Goal: Task Accomplishment & Management: Complete application form

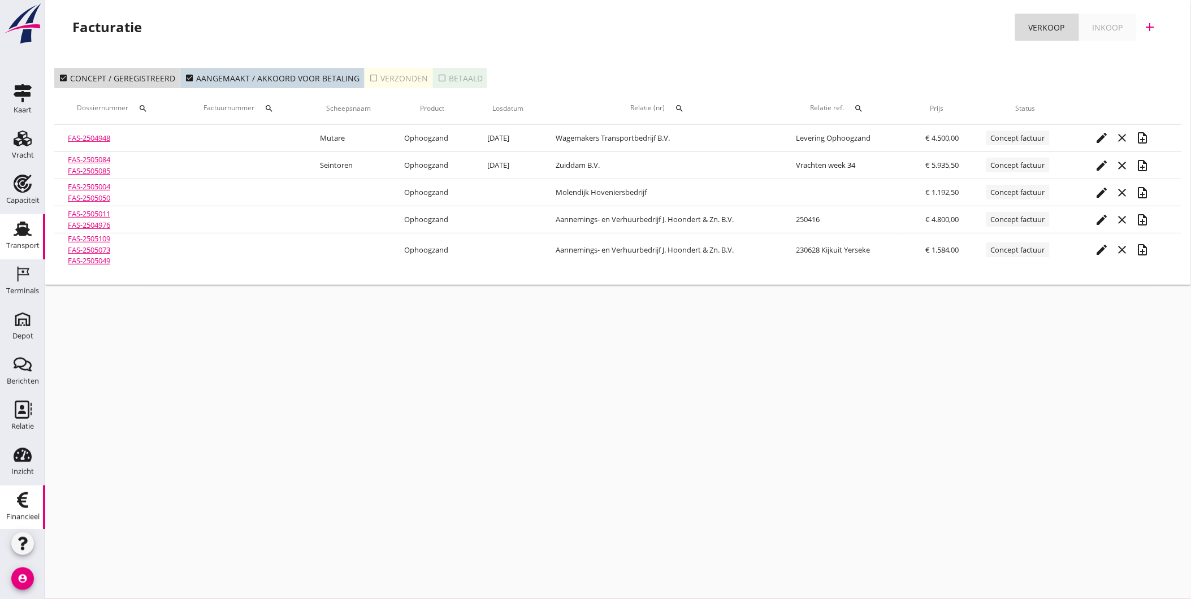
click at [14, 240] on div "Transport" at bounding box center [22, 246] width 33 height 16
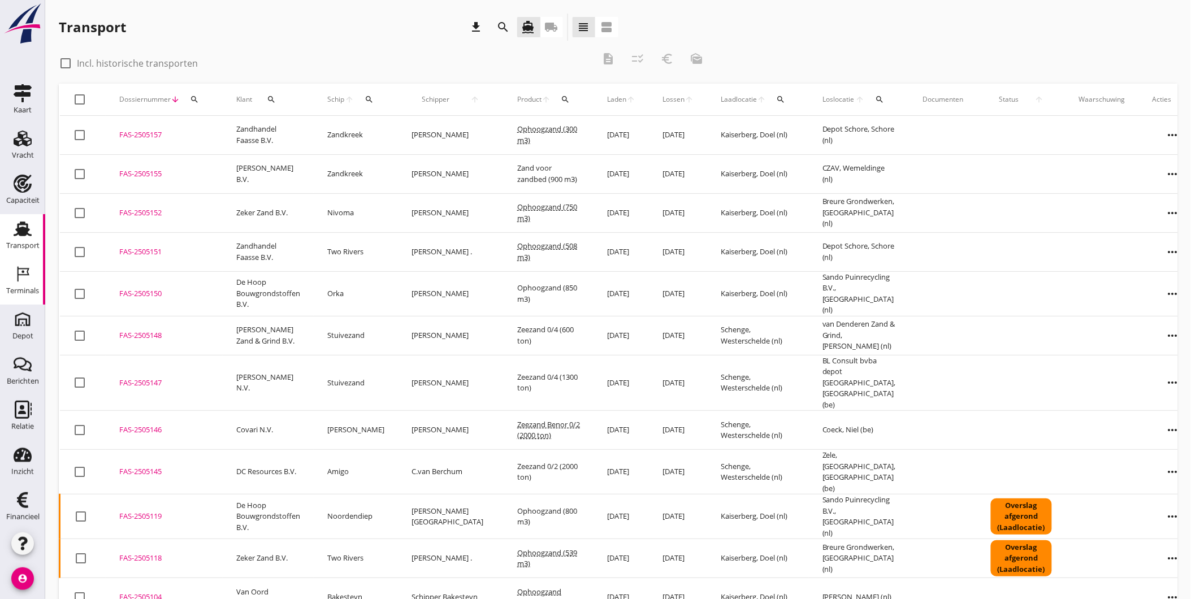
click at [21, 291] on div "Terminals" at bounding box center [22, 290] width 33 height 7
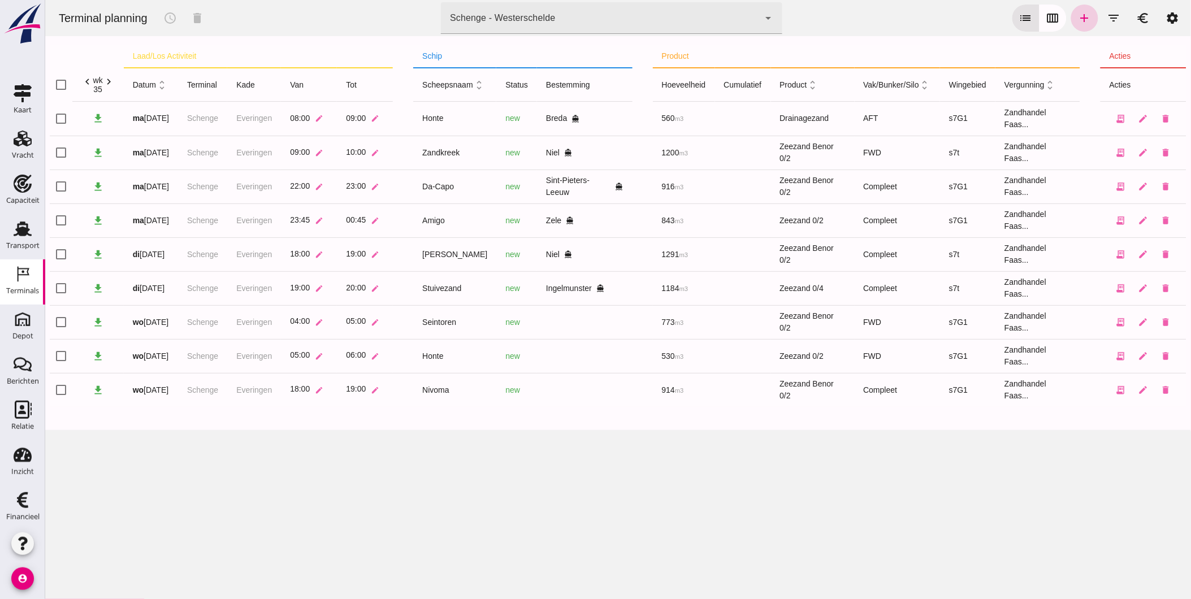
click at [1077, 19] on icon "add" at bounding box center [1084, 18] width 14 height 14
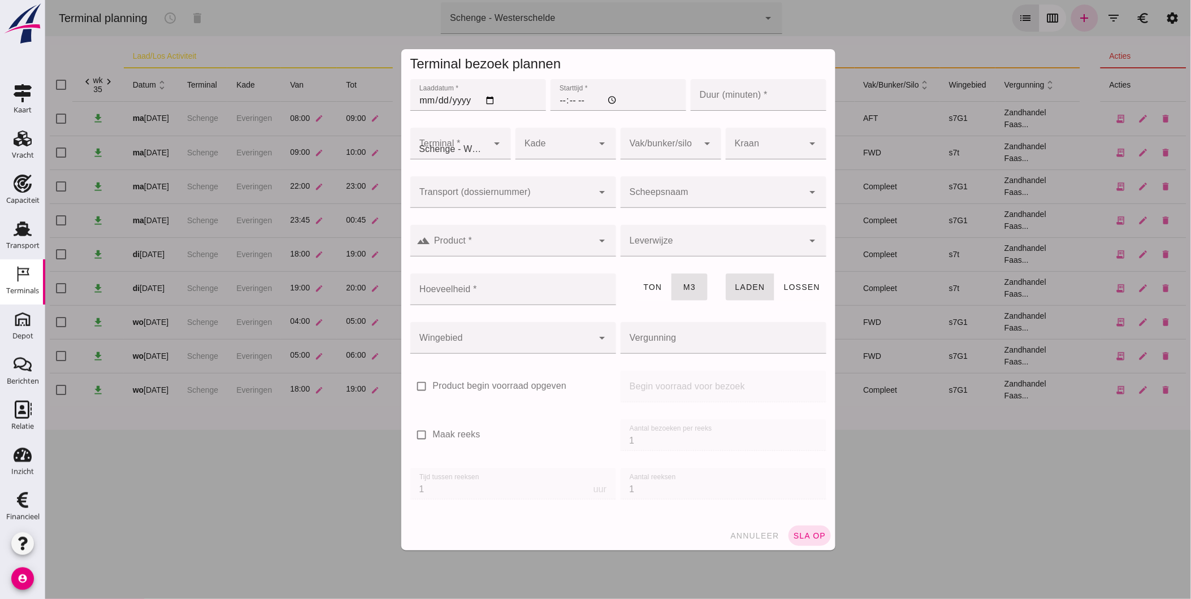
type input "Zandhandel Faasse B.V."
click at [484, 97] on input "Laaddatum *" at bounding box center [478, 95] width 136 height 32
type input "[DATE]"
click at [559, 106] on input "Starttijd *" at bounding box center [618, 95] width 136 height 32
type input "03:00"
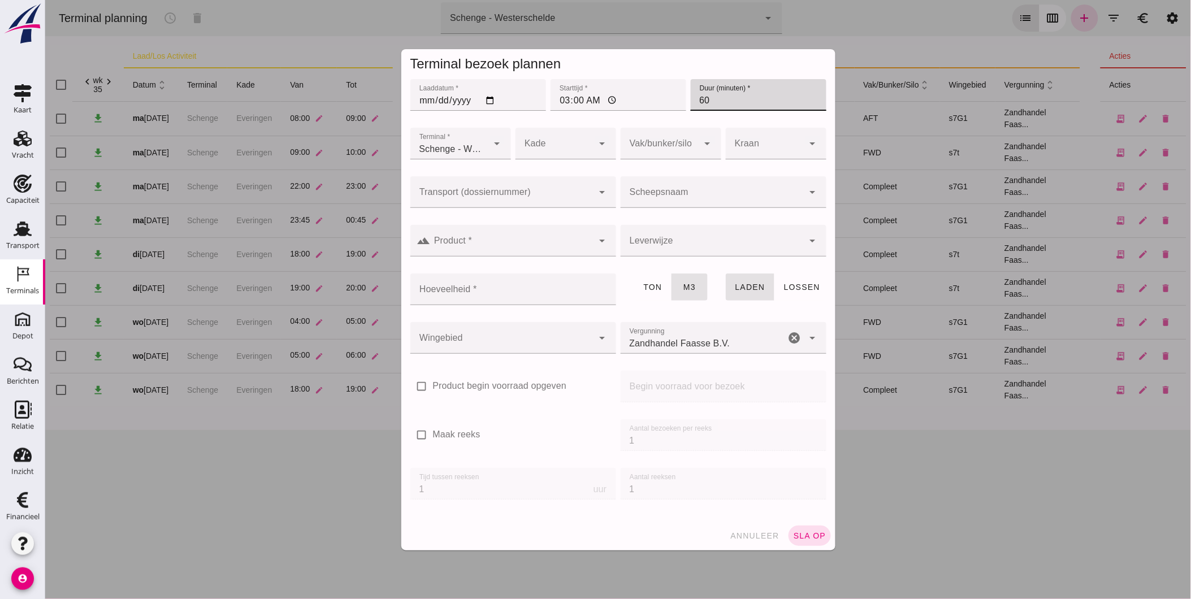
type input "60"
click at [566, 140] on div at bounding box center [554, 144] width 78 height 32
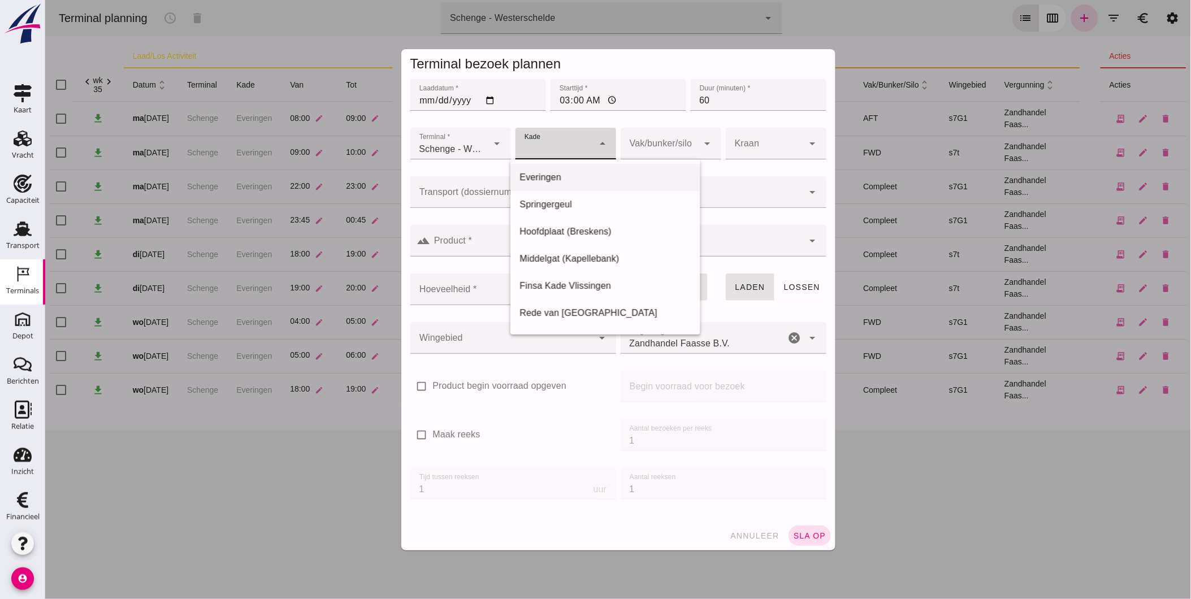
click at [548, 172] on div "Everingen" at bounding box center [605, 178] width 172 height 14
type input "7"
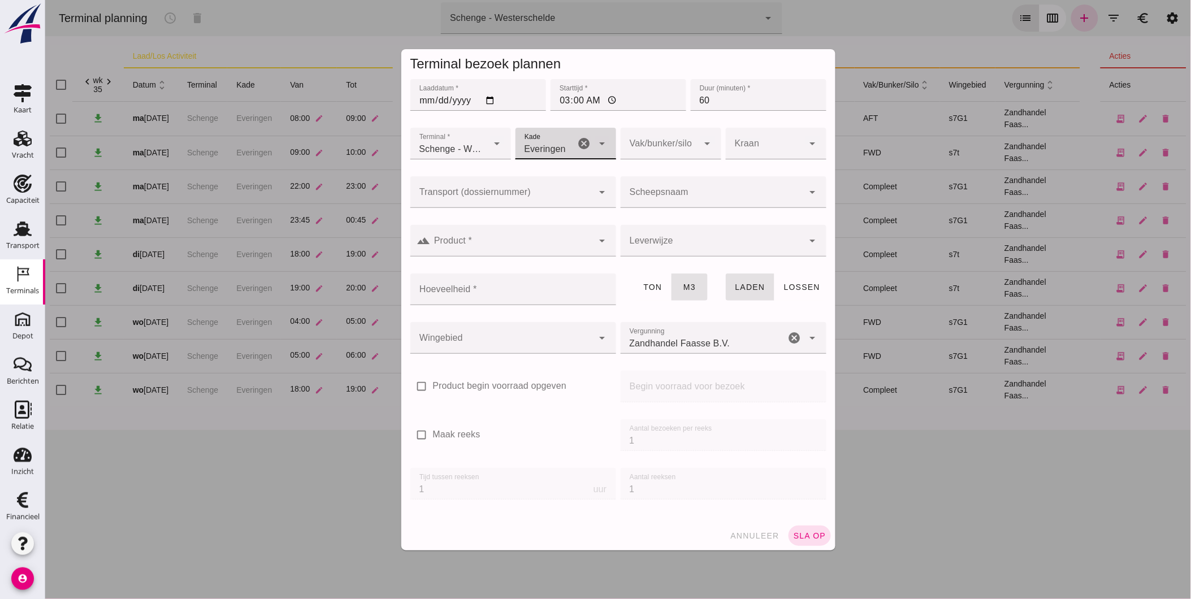
click at [656, 145] on div at bounding box center [659, 144] width 78 height 32
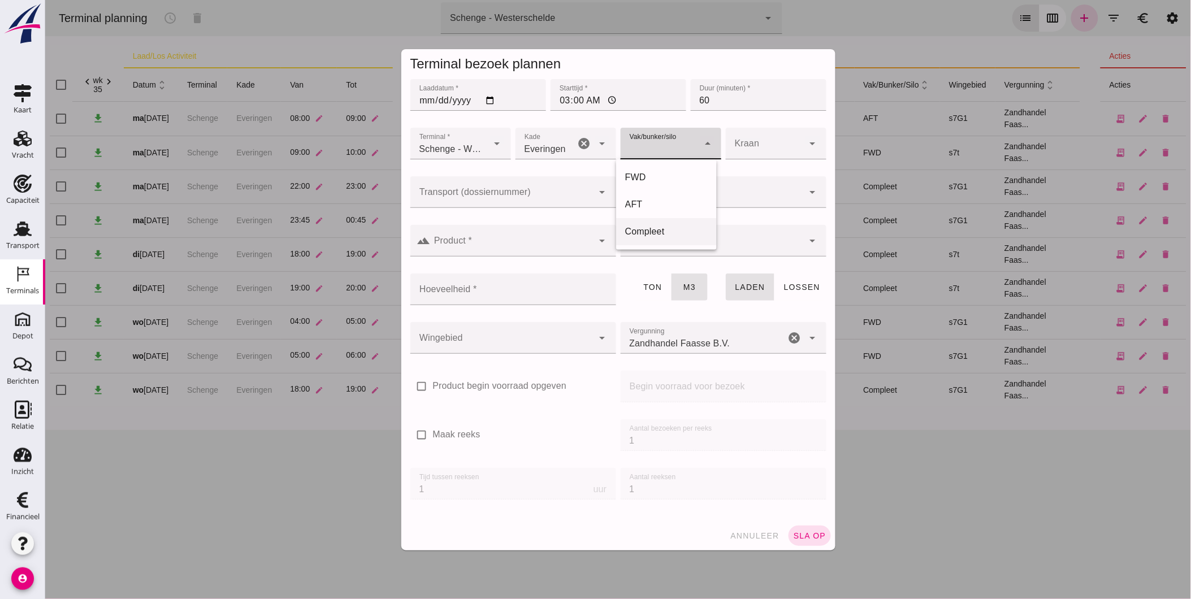
click at [650, 228] on div "Compleet" at bounding box center [665, 232] width 82 height 14
type input "291"
click at [665, 195] on input "Scheepsnaam" at bounding box center [711, 198] width 183 height 14
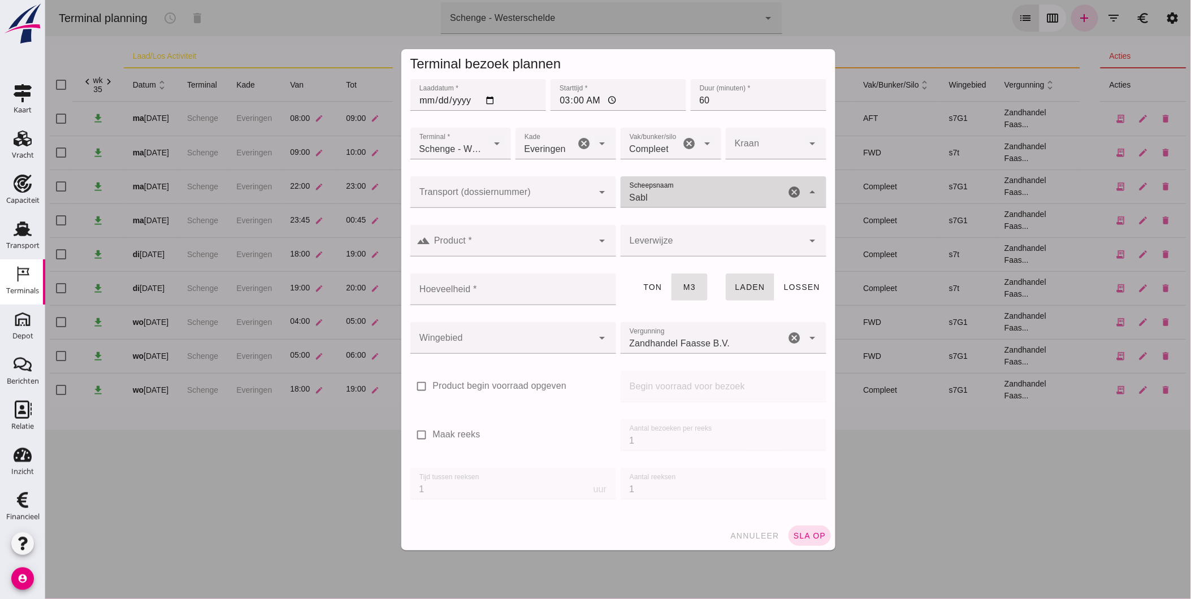
type input "Sablo"
click at [674, 230] on div "ENI: 02205599 (L:66.94 x B:8.23) T: 866" at bounding box center [727, 232] width 170 height 9
type input "472"
type input "Sablo"
click at [563, 247] on input "Product *" at bounding box center [511, 247] width 163 height 14
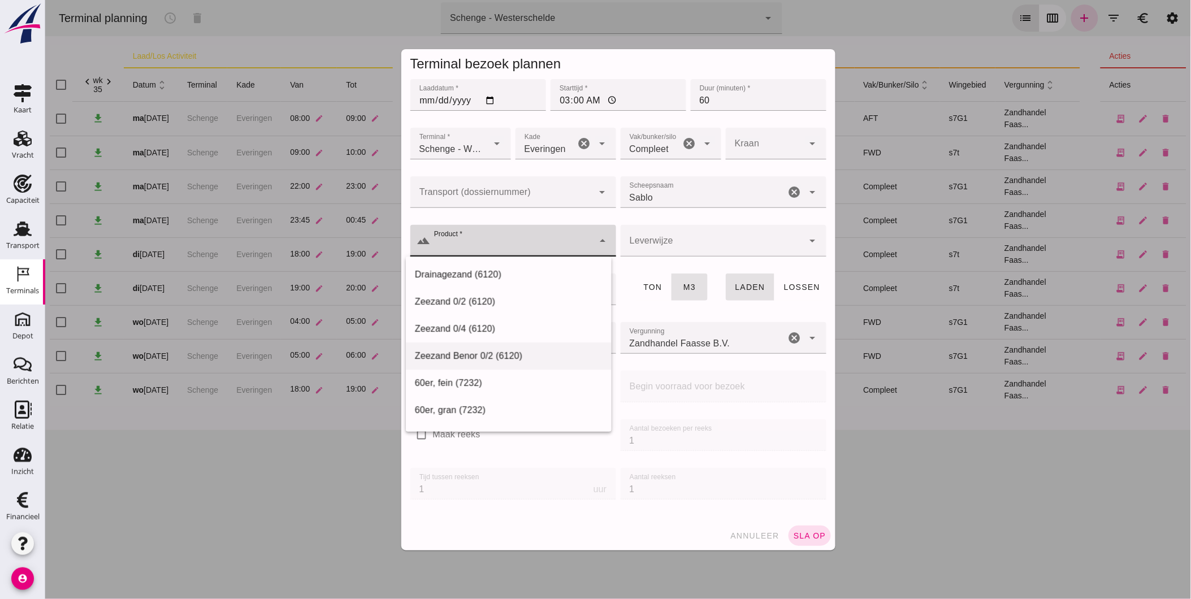
click at [521, 349] on div "Zeezand Benor 0/2 (6120)" at bounding box center [508, 356] width 188 height 14
type input "Zeezand Benor 0/2 (6120)"
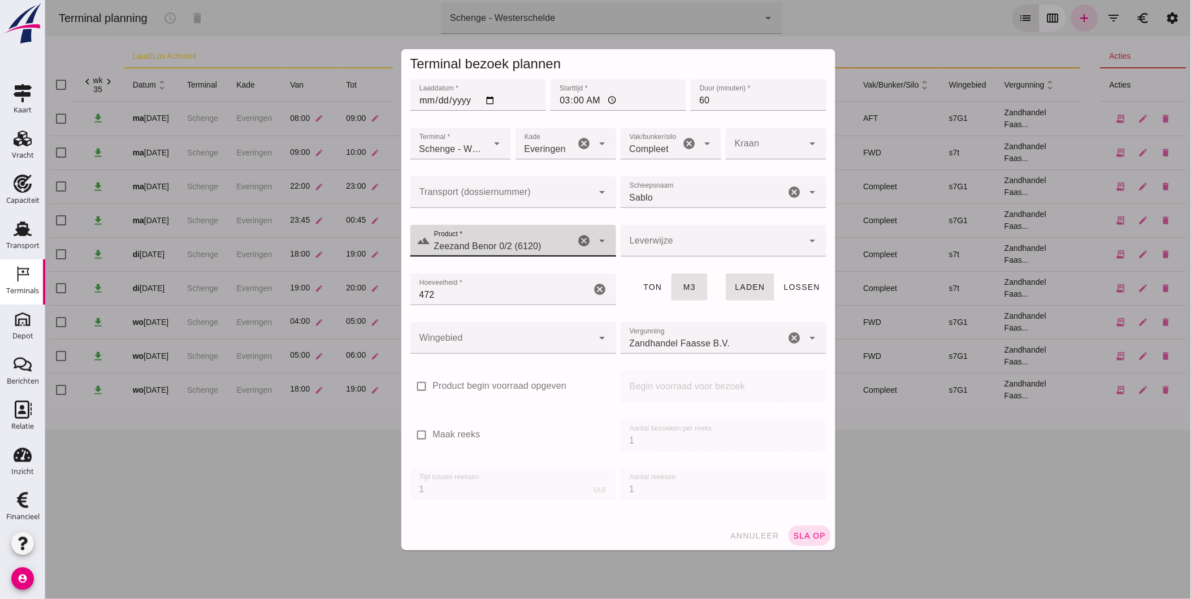
click at [676, 246] on div at bounding box center [711, 241] width 183 height 32
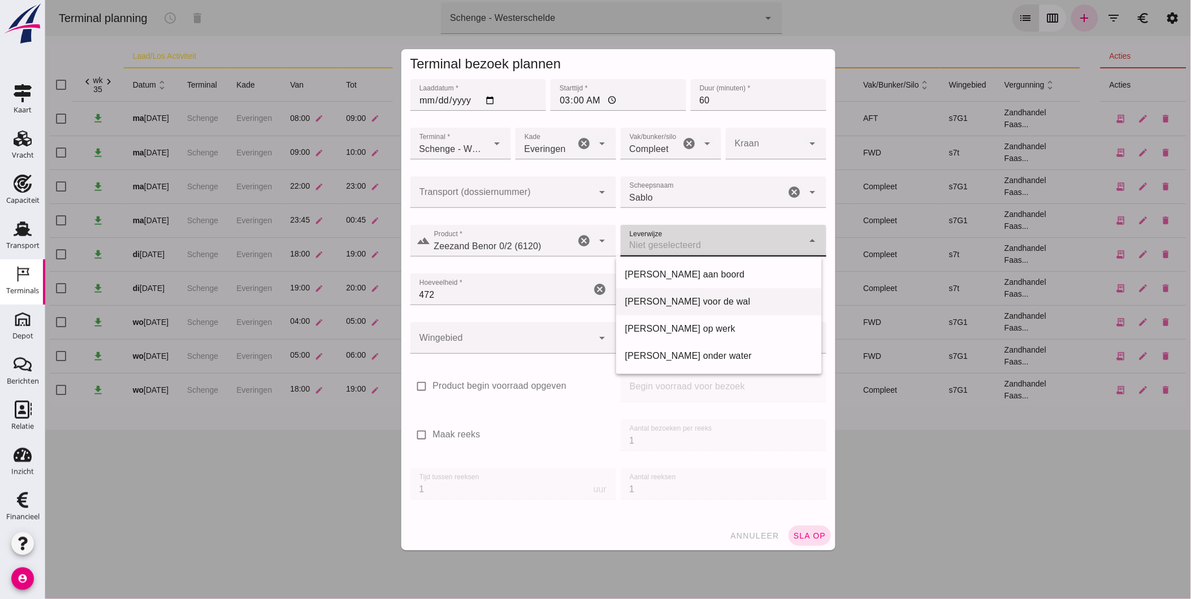
click at [670, 299] on div "[PERSON_NAME] voor de wal" at bounding box center [718, 302] width 188 height 14
type input "franco_on_shore"
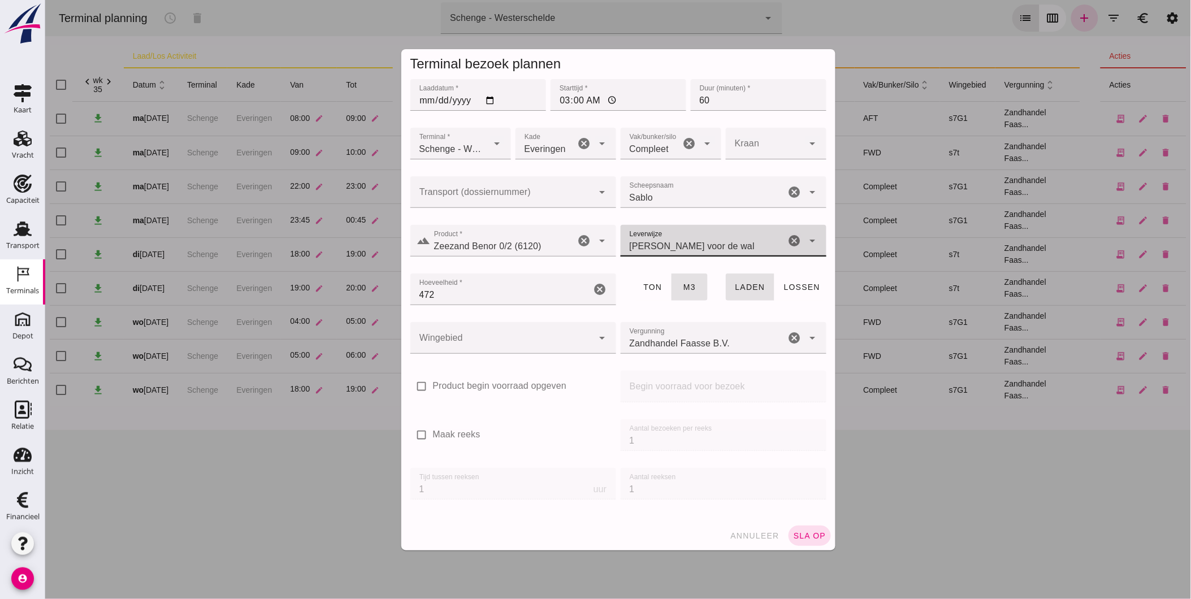
click at [538, 332] on div at bounding box center [501, 338] width 183 height 32
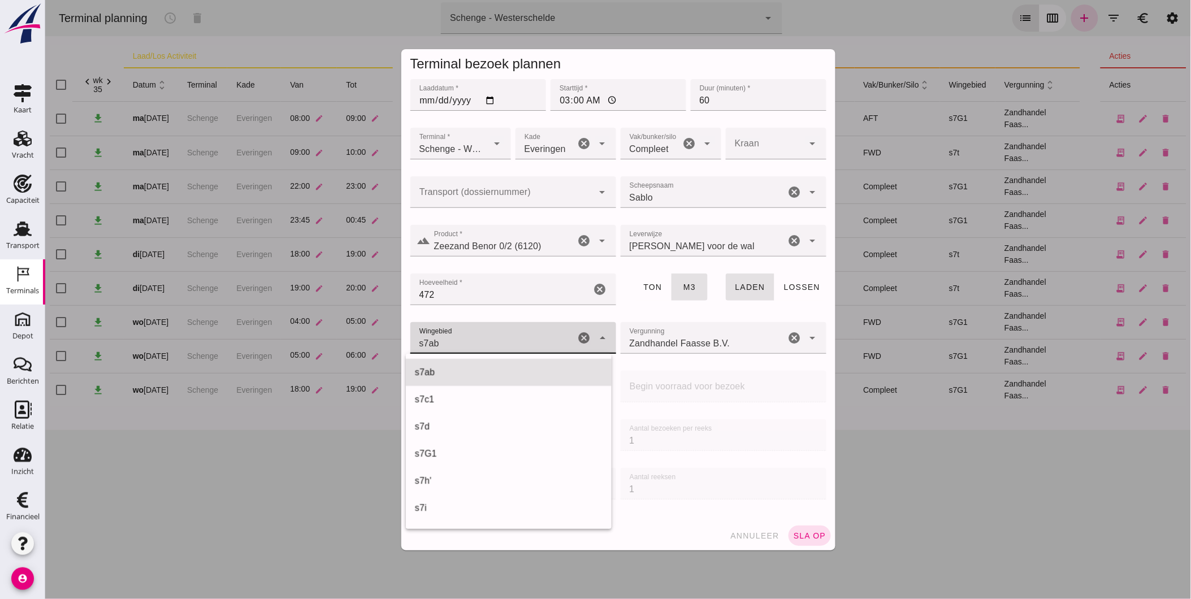
scroll to position [407, 0]
click at [544, 340] on div "s7G1 224" at bounding box center [492, 338] width 165 height 32
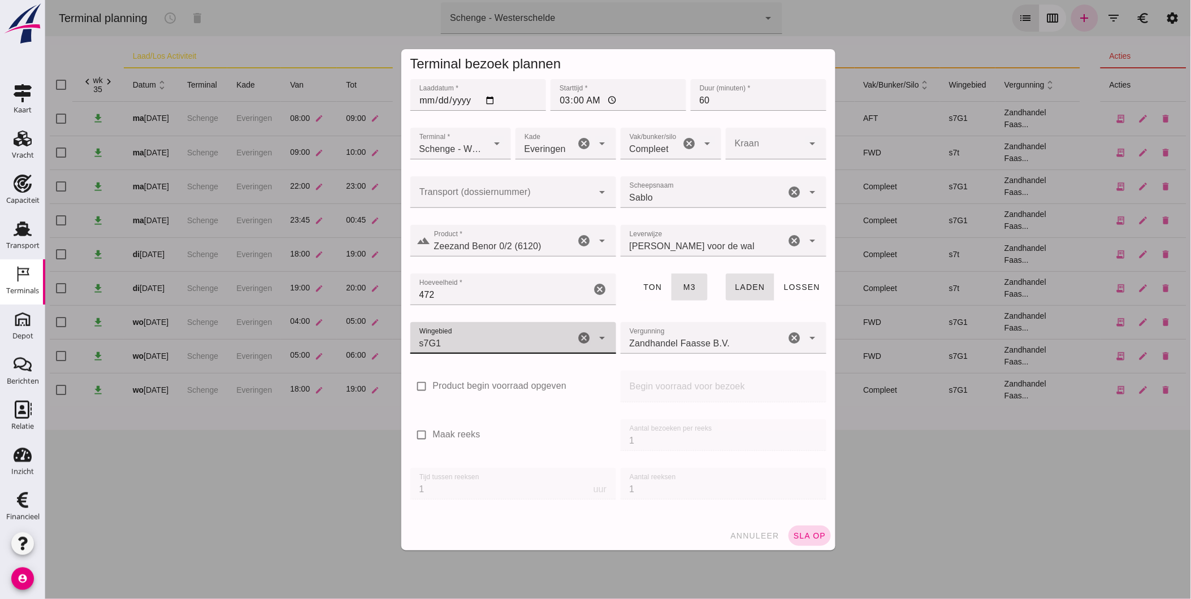
type input "224"
click at [804, 528] on button "sla op" at bounding box center [809, 535] width 42 height 20
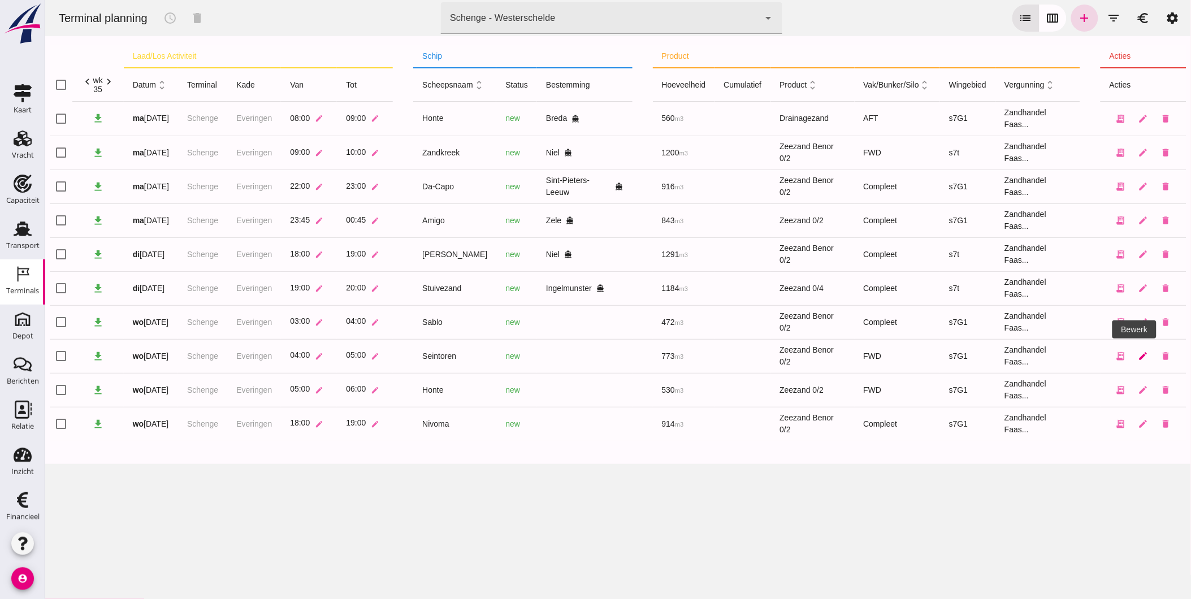
click at [1137, 353] on icon "edit" at bounding box center [1142, 356] width 10 height 10
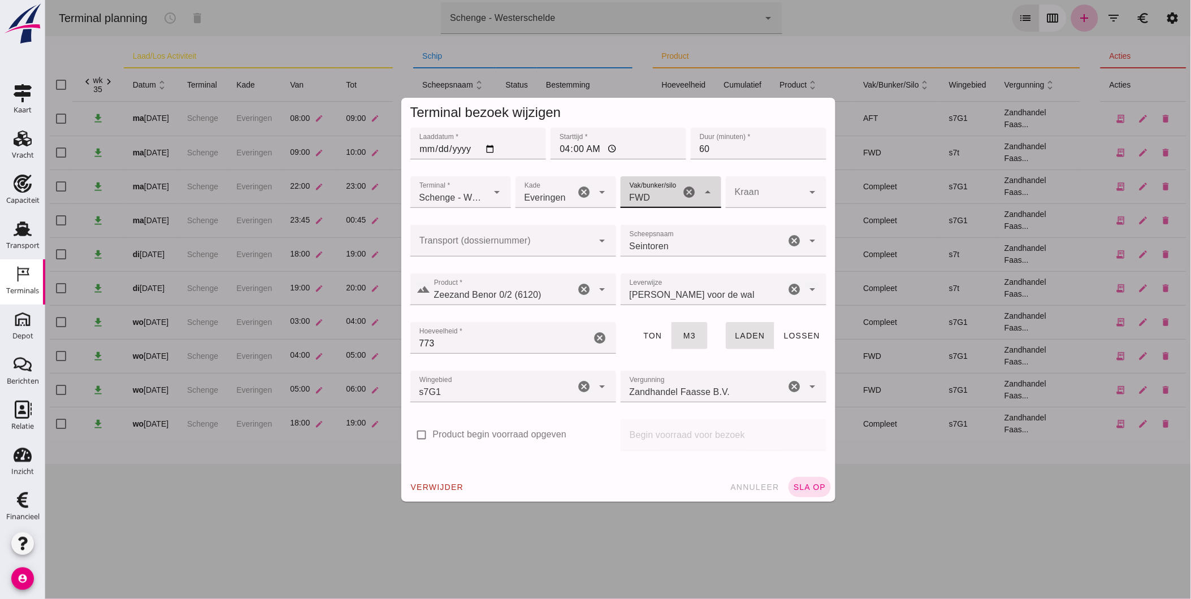
click at [662, 194] on div "FWD 104" at bounding box center [650, 192] width 60 height 32
click at [647, 284] on div "Compleet" at bounding box center [665, 280] width 82 height 14
type input "291"
click at [811, 485] on span "sla op" at bounding box center [808, 487] width 33 height 9
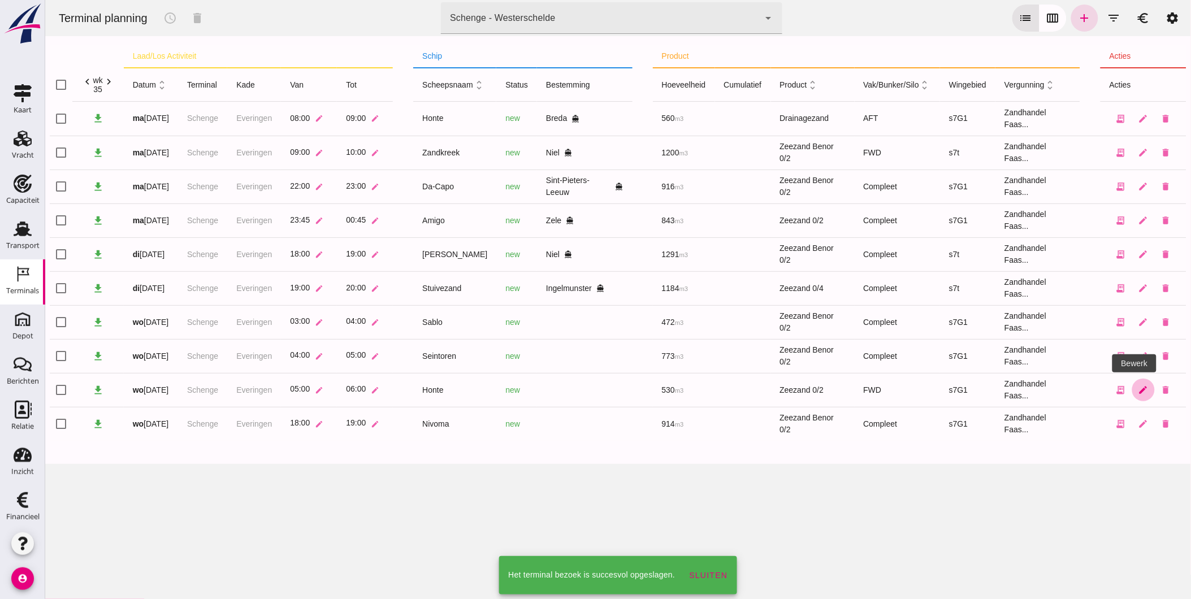
click at [1137, 385] on icon "edit" at bounding box center [1142, 390] width 10 height 10
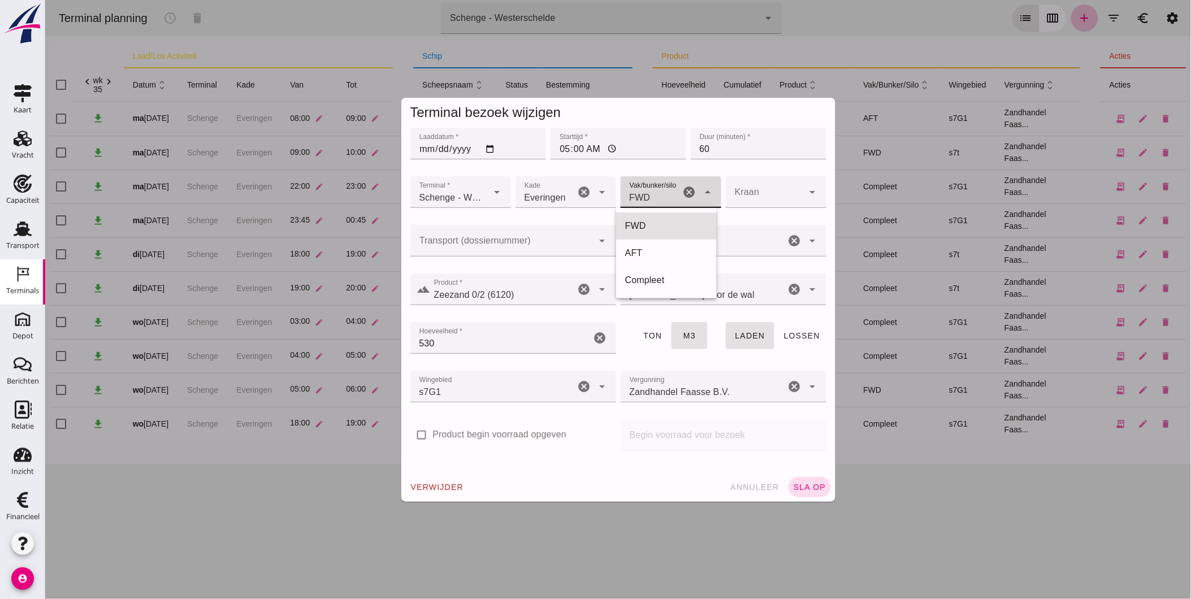
click at [655, 199] on div "FWD 104" at bounding box center [650, 192] width 60 height 32
click at [663, 275] on div "Compleet" at bounding box center [665, 280] width 82 height 14
type input "291"
click at [800, 478] on button "sla op" at bounding box center [809, 487] width 42 height 20
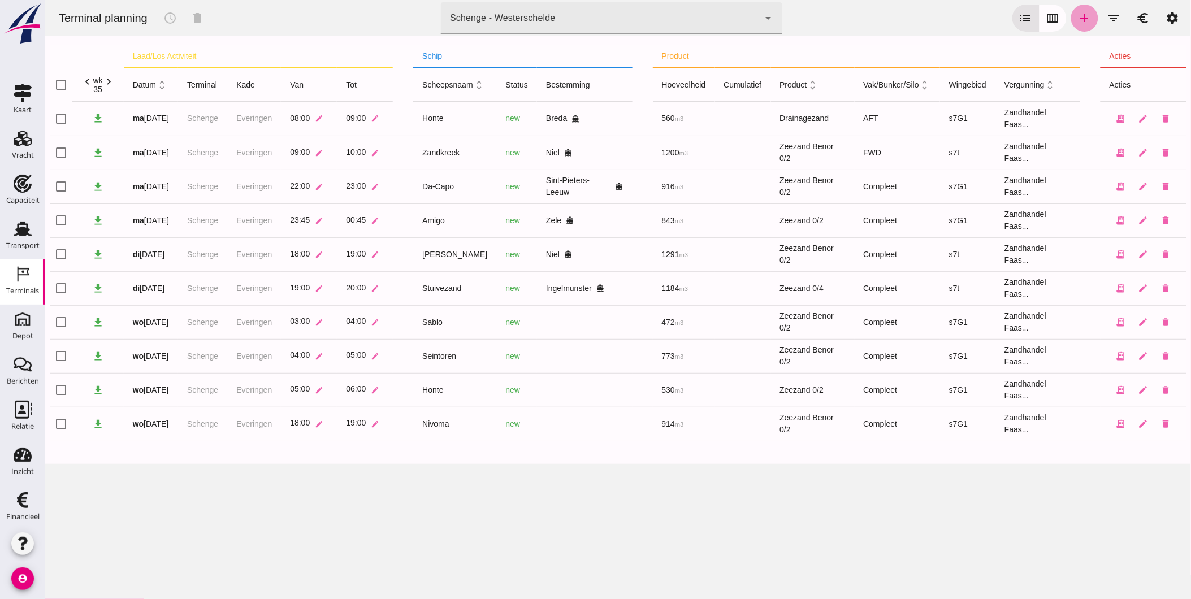
click at [1077, 18] on icon "add" at bounding box center [1084, 18] width 14 height 14
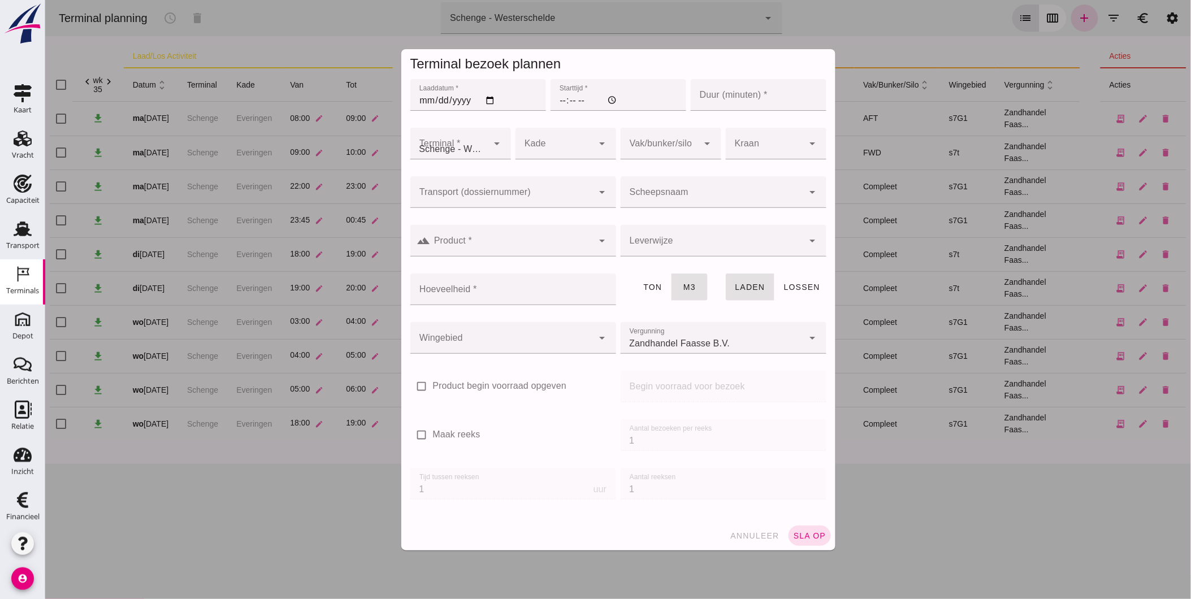
type input "Zandhandel Faasse B.V."
click at [488, 99] on input "Laaddatum *" at bounding box center [478, 95] width 136 height 32
type input "[DATE]"
click at [558, 103] on input "Starttijd *" at bounding box center [618, 95] width 136 height 32
type input "14:00"
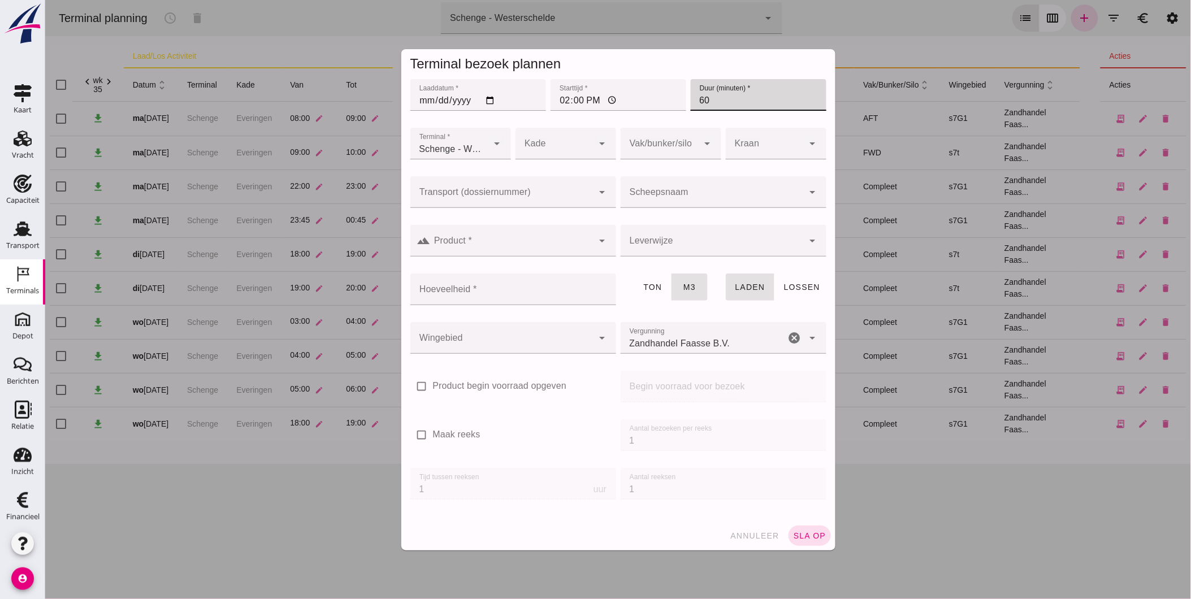
type input "60"
click at [578, 133] on div at bounding box center [554, 144] width 78 height 32
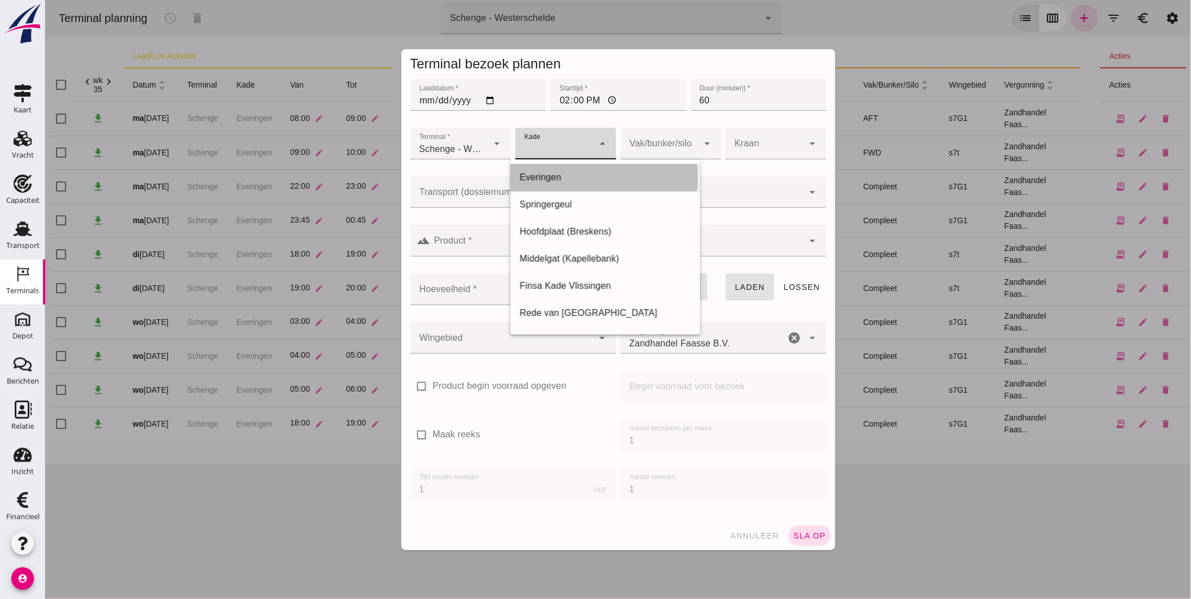
click at [567, 176] on div "Everingen" at bounding box center [605, 178] width 172 height 14
type input "7"
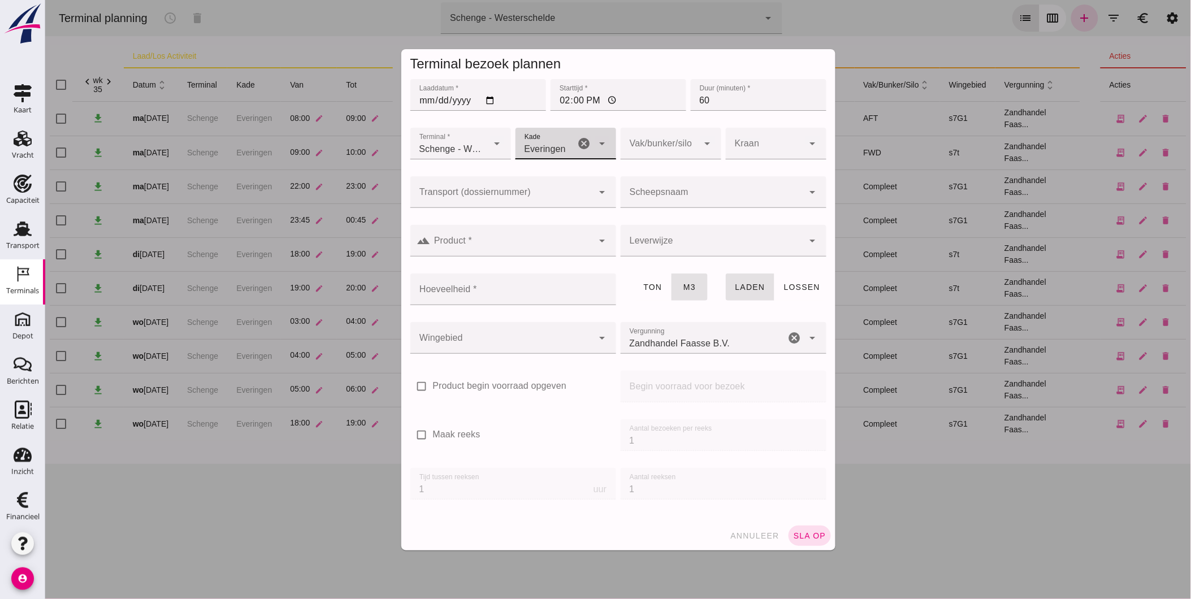
click at [657, 150] on div at bounding box center [659, 144] width 78 height 32
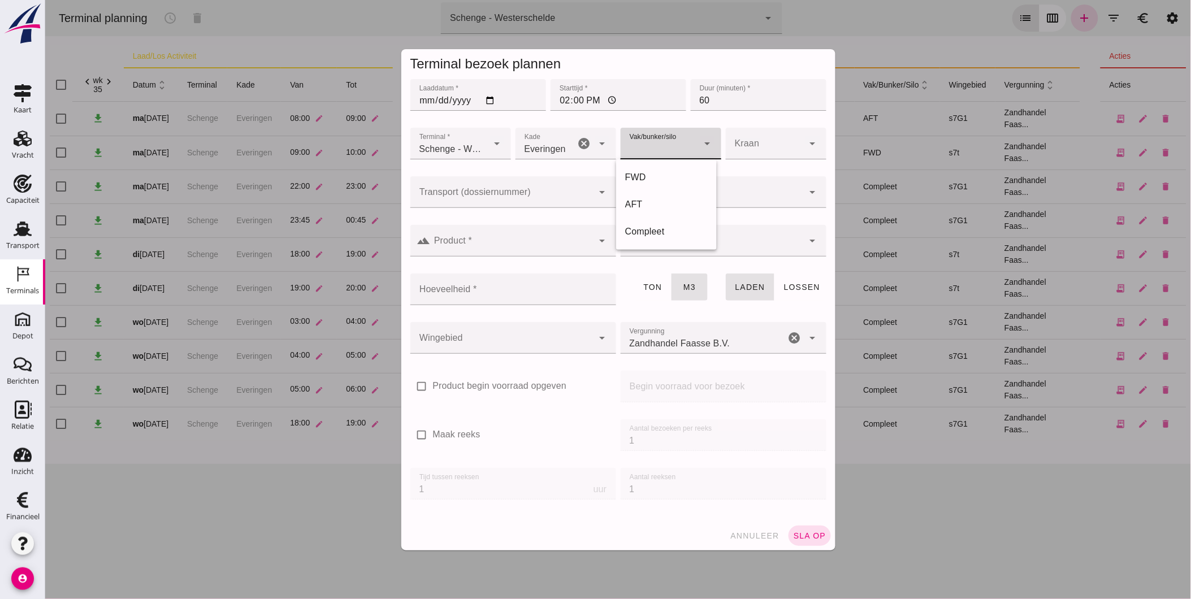
click at [661, 149] on div at bounding box center [659, 144] width 78 height 32
click at [659, 195] on input "Scheepsnaam" at bounding box center [711, 198] width 183 height 14
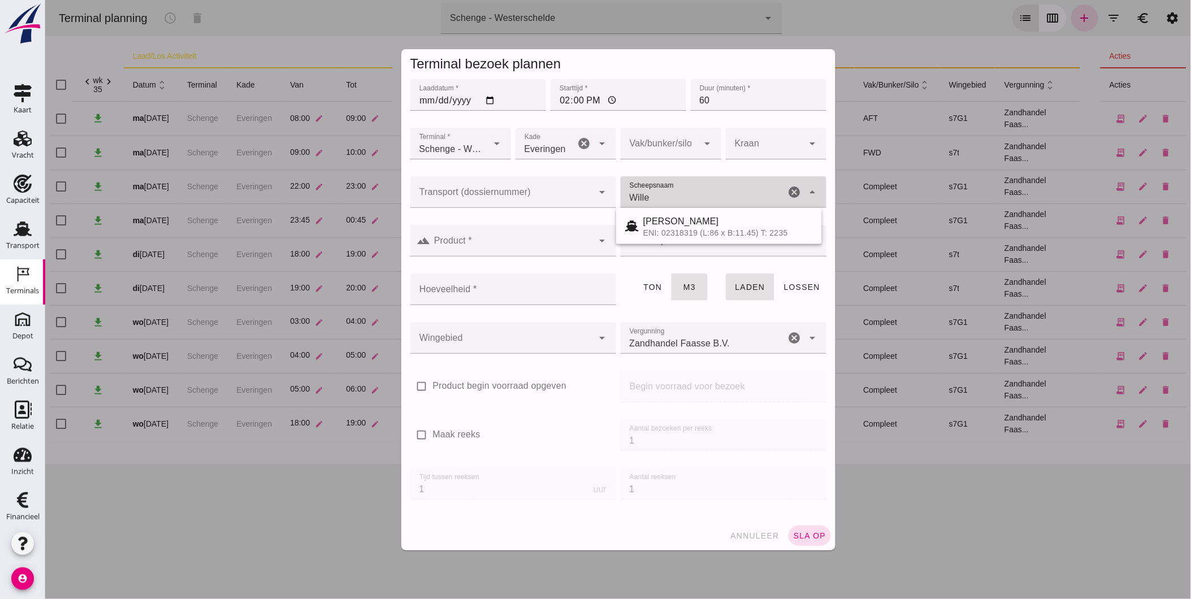
type input "[PERSON_NAME]"
drag, startPoint x: 669, startPoint y: 218, endPoint x: 668, endPoint y: 224, distance: 5.7
click at [669, 219] on div "[PERSON_NAME]" at bounding box center [727, 222] width 170 height 14
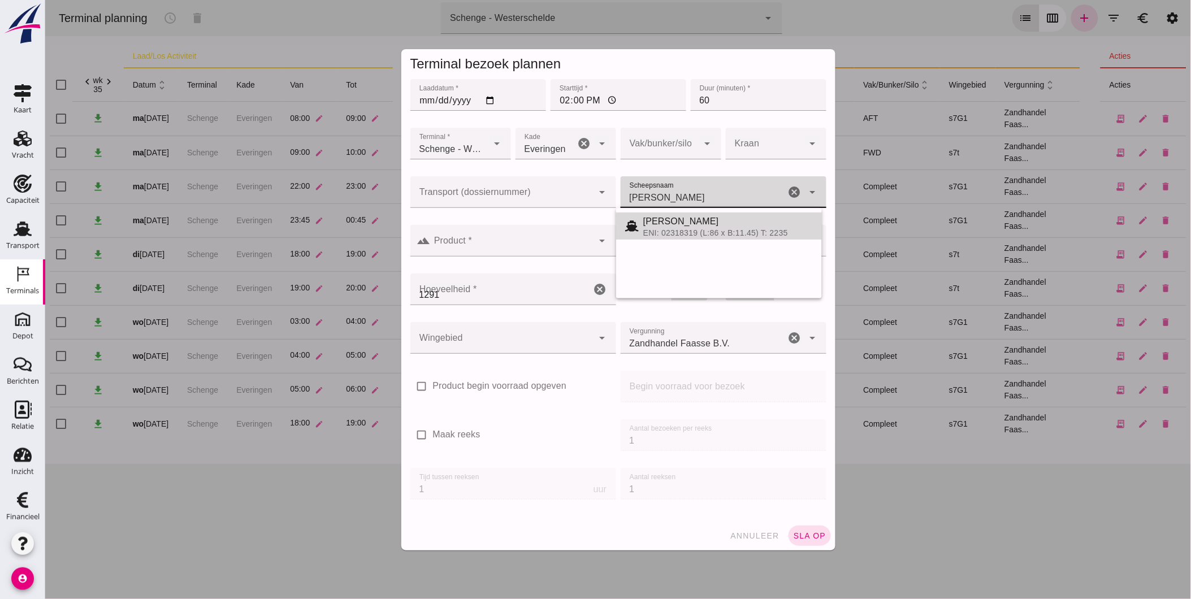
type input "1291"
type input "[PERSON_NAME]"
click at [568, 254] on div at bounding box center [511, 241] width 163 height 32
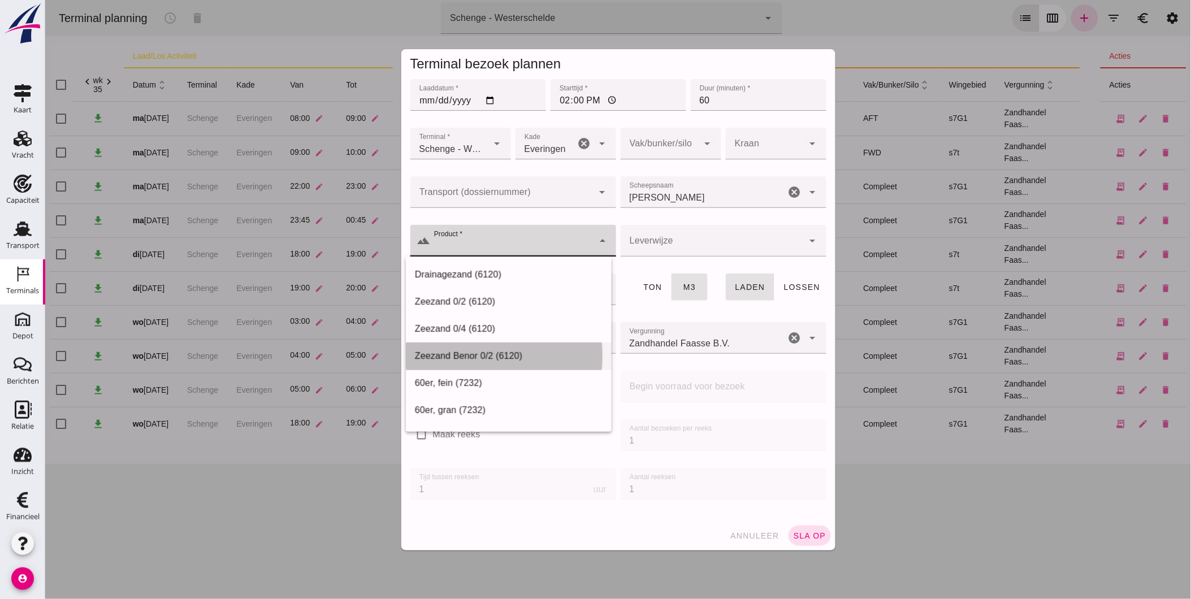
click at [523, 349] on div "Zeezand Benor 0/2 (6120)" at bounding box center [508, 356] width 188 height 14
type input "Zeezand Benor 0/2 (6120)"
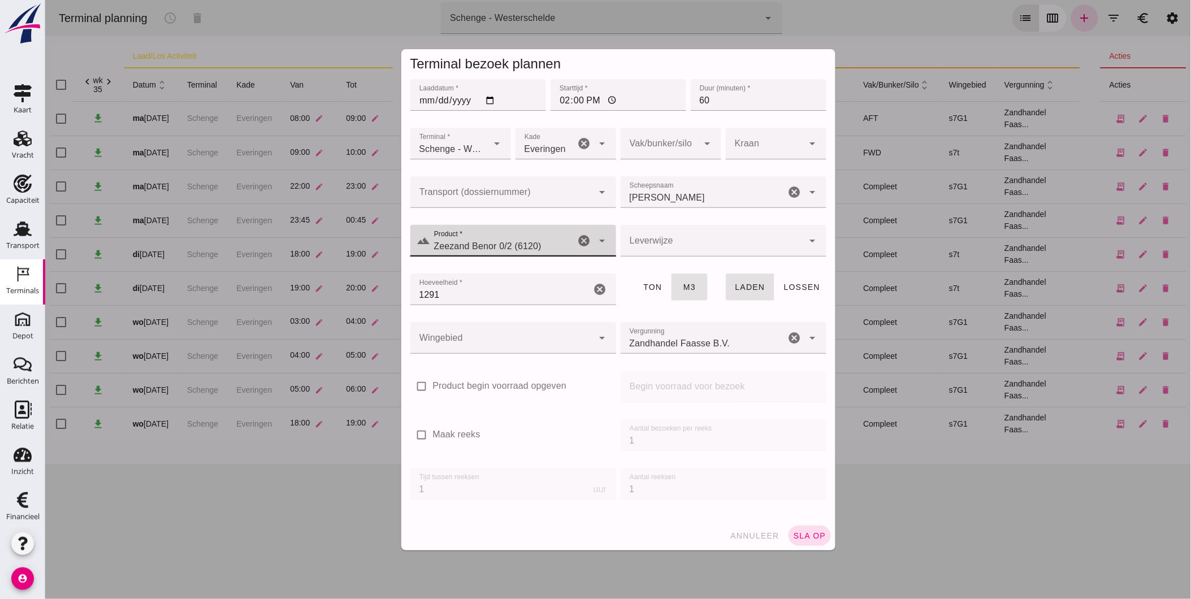
click at [646, 249] on div at bounding box center [711, 241] width 183 height 32
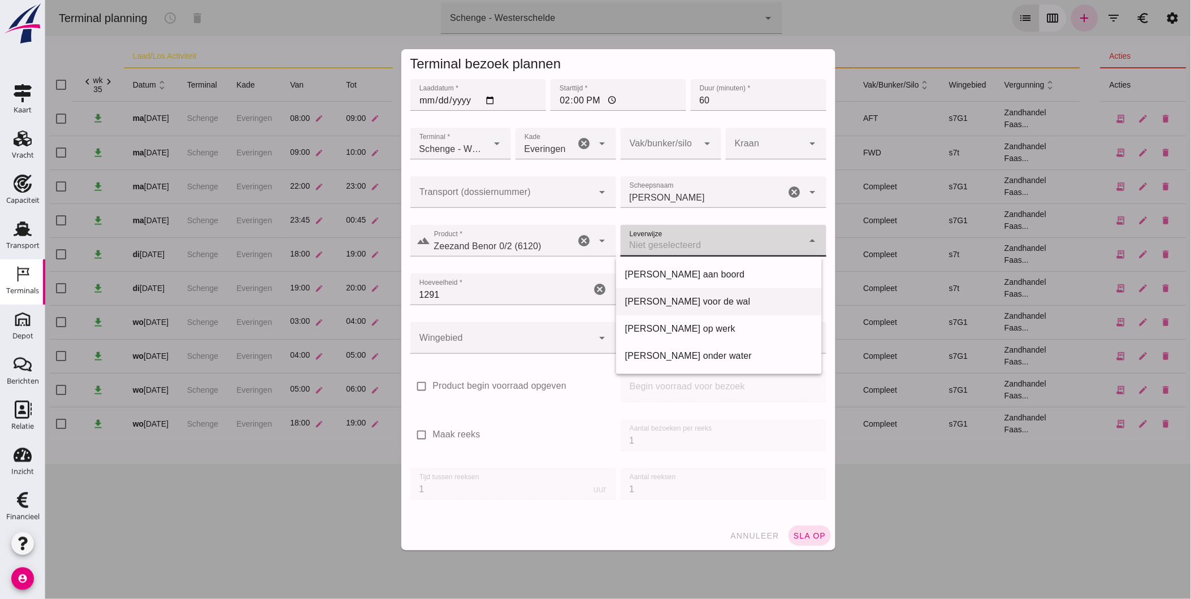
click at [651, 303] on div "[PERSON_NAME] voor de wal" at bounding box center [718, 302] width 188 height 14
type input "franco_on_shore"
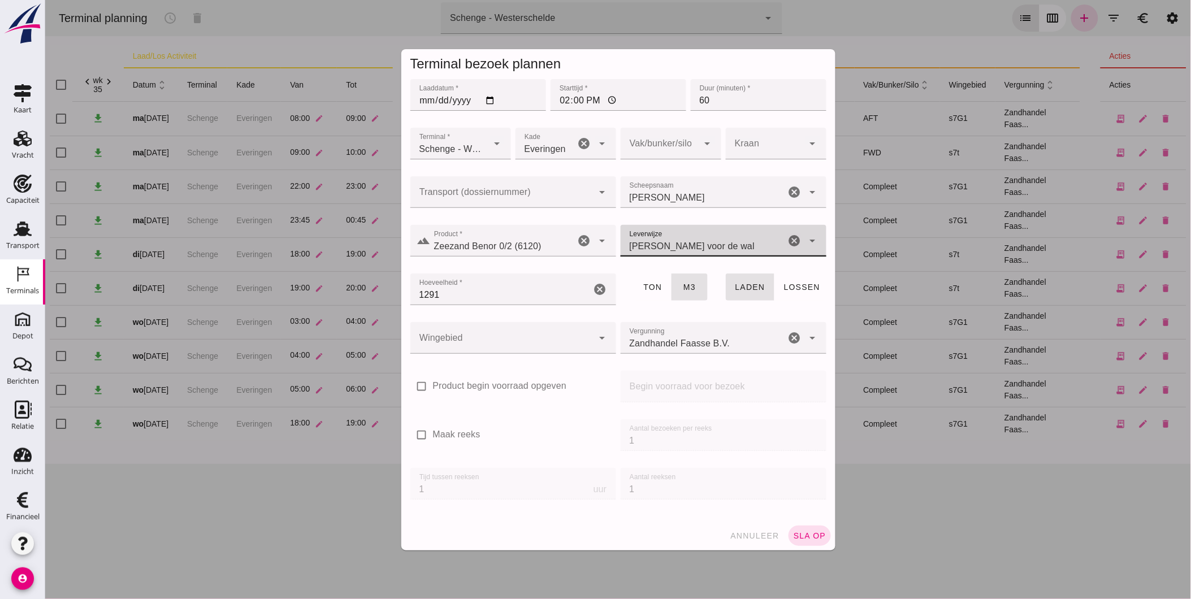
click at [537, 340] on div at bounding box center [501, 338] width 183 height 32
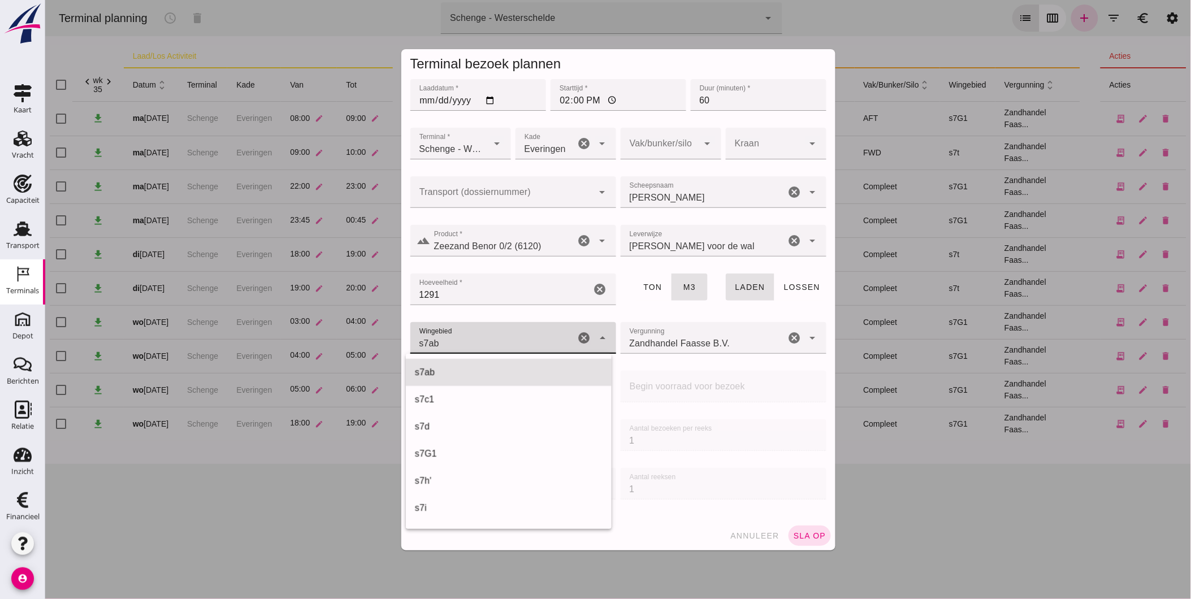
scroll to position [678, 0]
click at [535, 335] on div "s7t 234" at bounding box center [492, 338] width 165 height 32
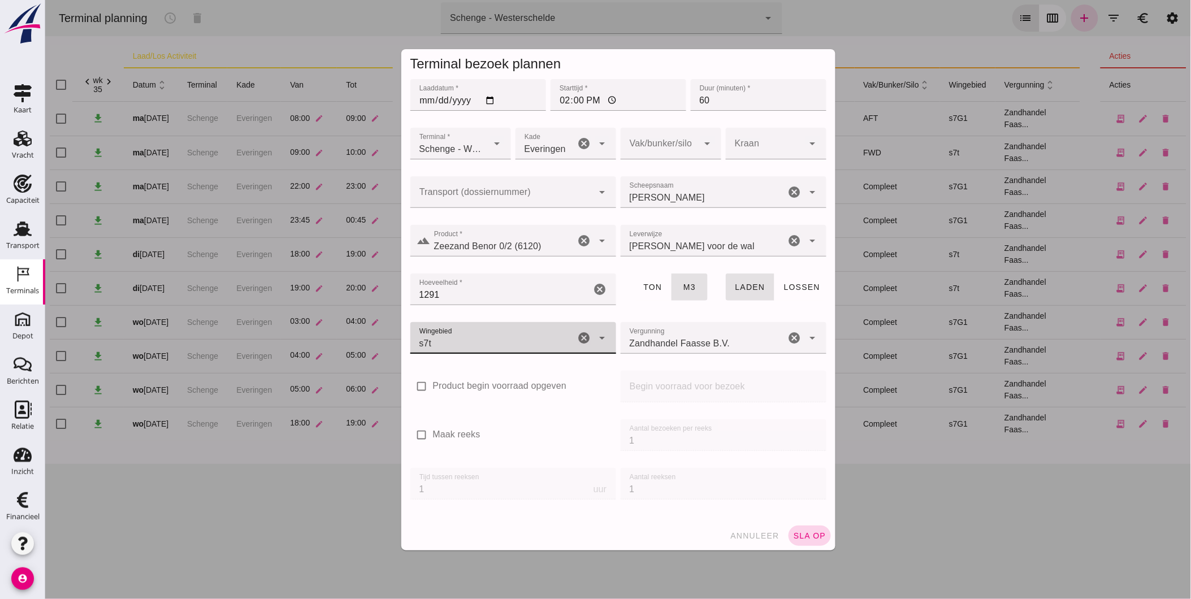
type input "234"
click at [808, 534] on span "sla op" at bounding box center [808, 535] width 33 height 9
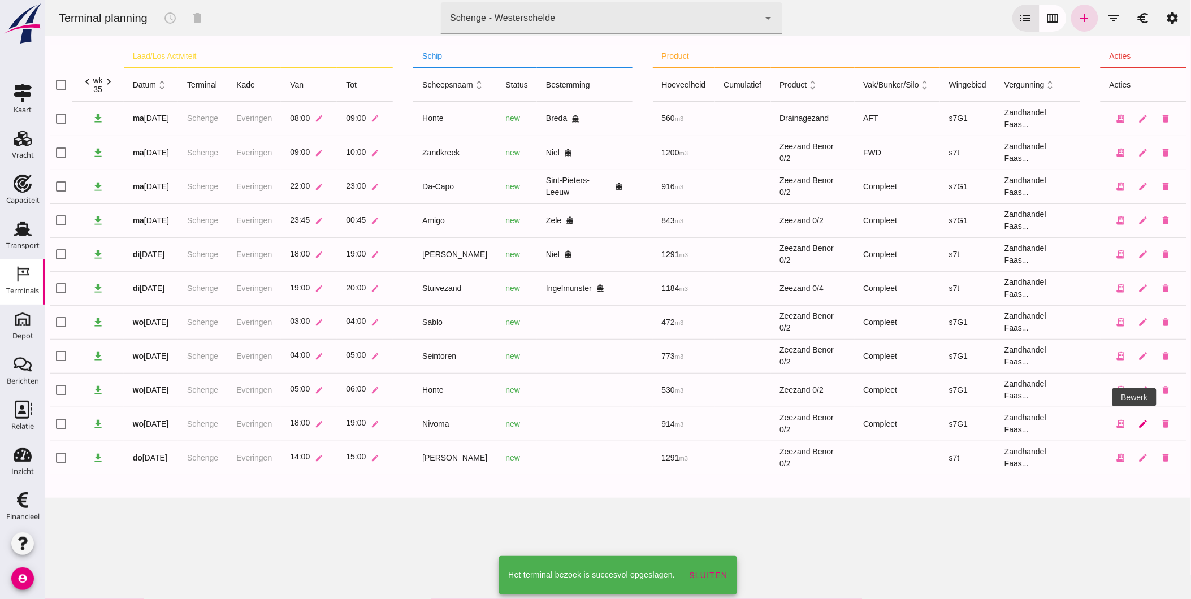
click at [1137, 421] on icon "edit" at bounding box center [1142, 424] width 10 height 10
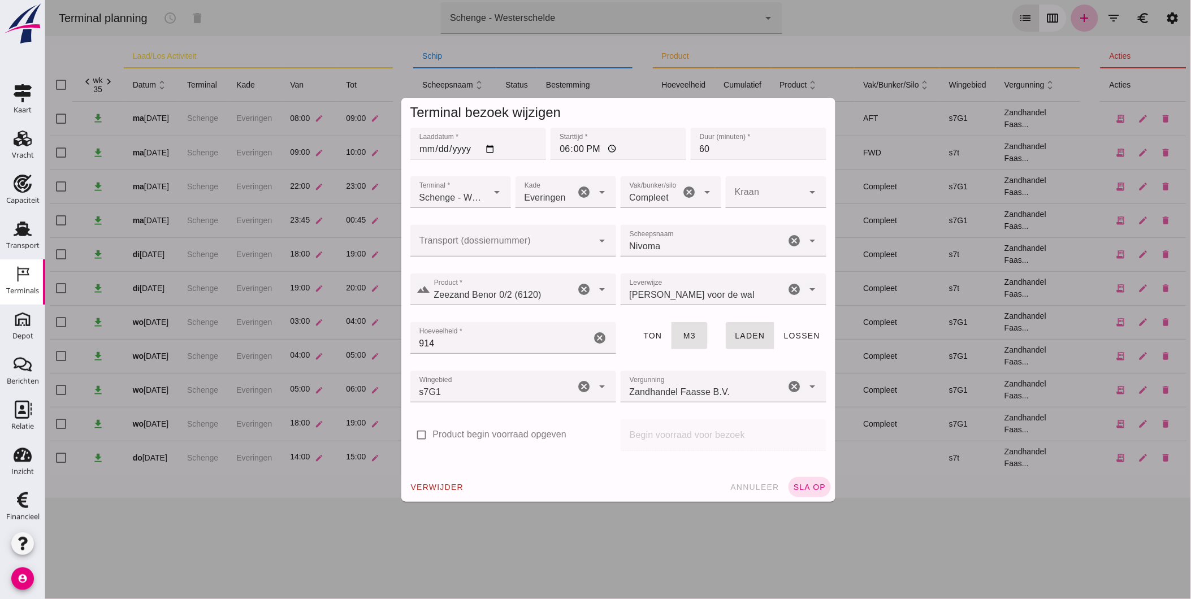
click at [682, 189] on icon "cancel" at bounding box center [689, 192] width 14 height 14
click at [814, 489] on span "sla op" at bounding box center [808, 487] width 33 height 9
type input "291"
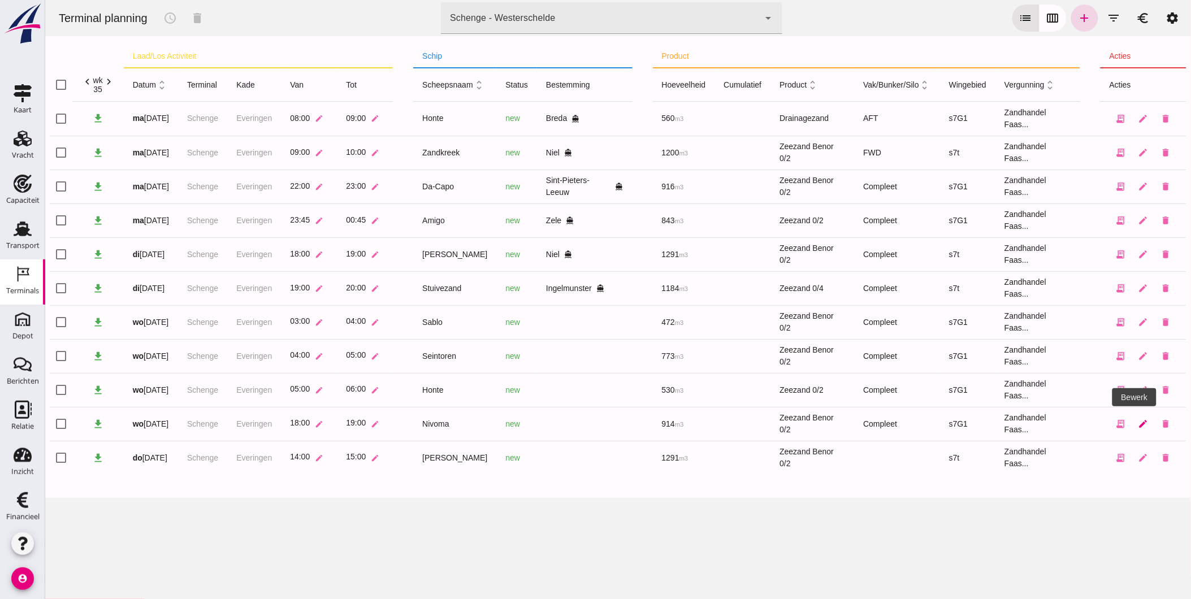
click at [1137, 423] on icon "edit" at bounding box center [1142, 424] width 10 height 10
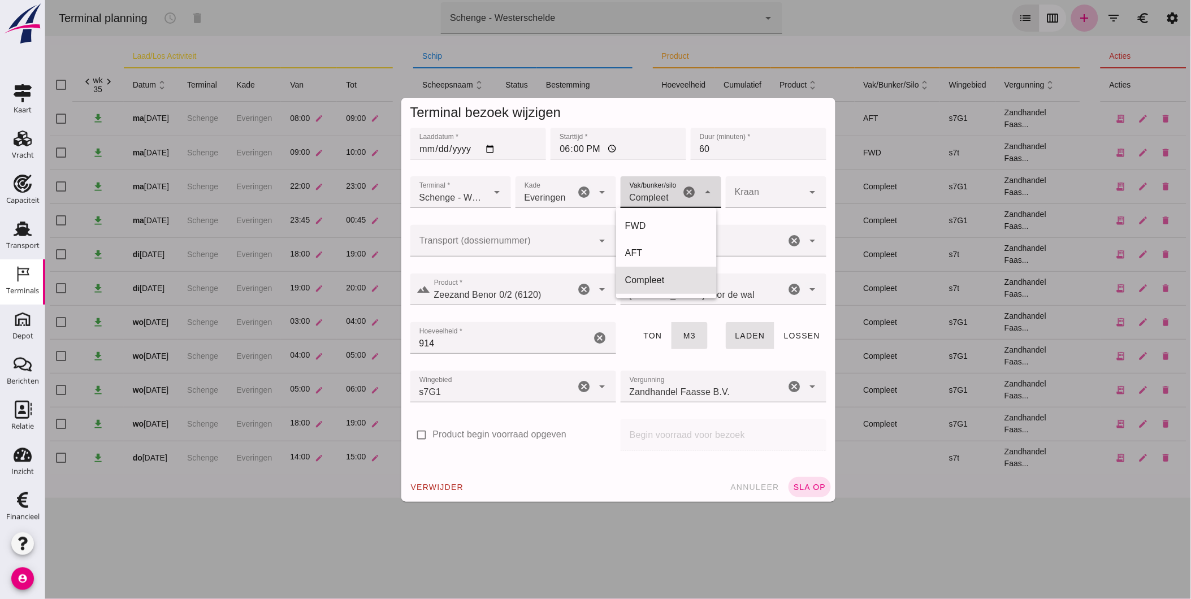
click at [662, 198] on span "Compleet" at bounding box center [649, 198] width 40 height 14
click at [658, 219] on div "FWD" at bounding box center [665, 226] width 82 height 14
type input "104"
click at [810, 487] on span "sla op" at bounding box center [808, 487] width 33 height 9
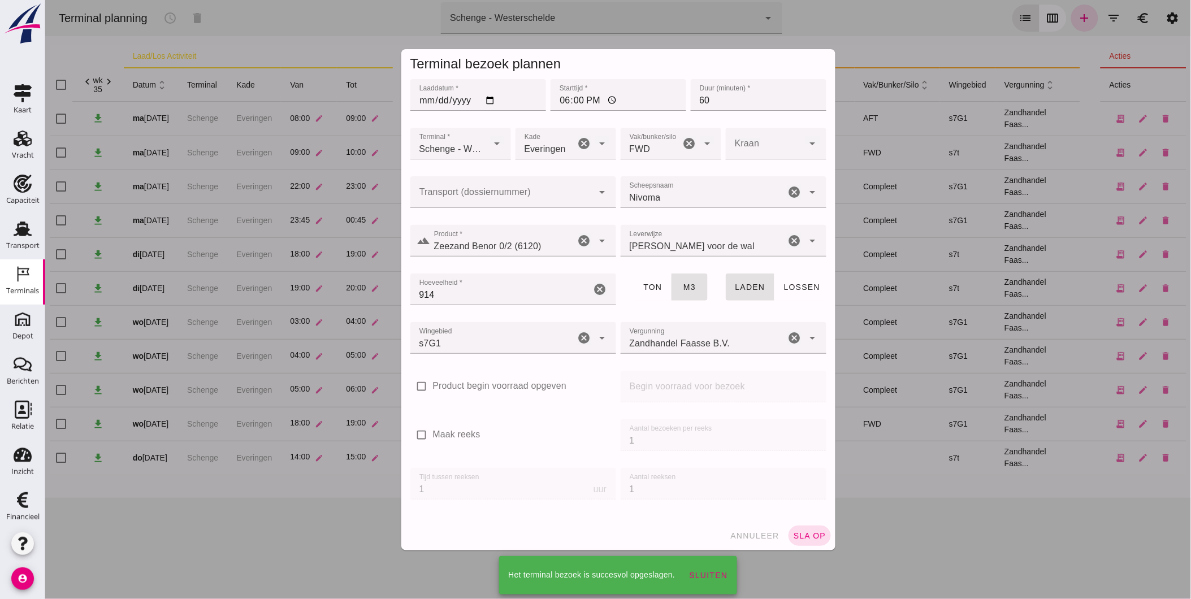
click at [1132, 458] on div at bounding box center [617, 299] width 1145 height 599
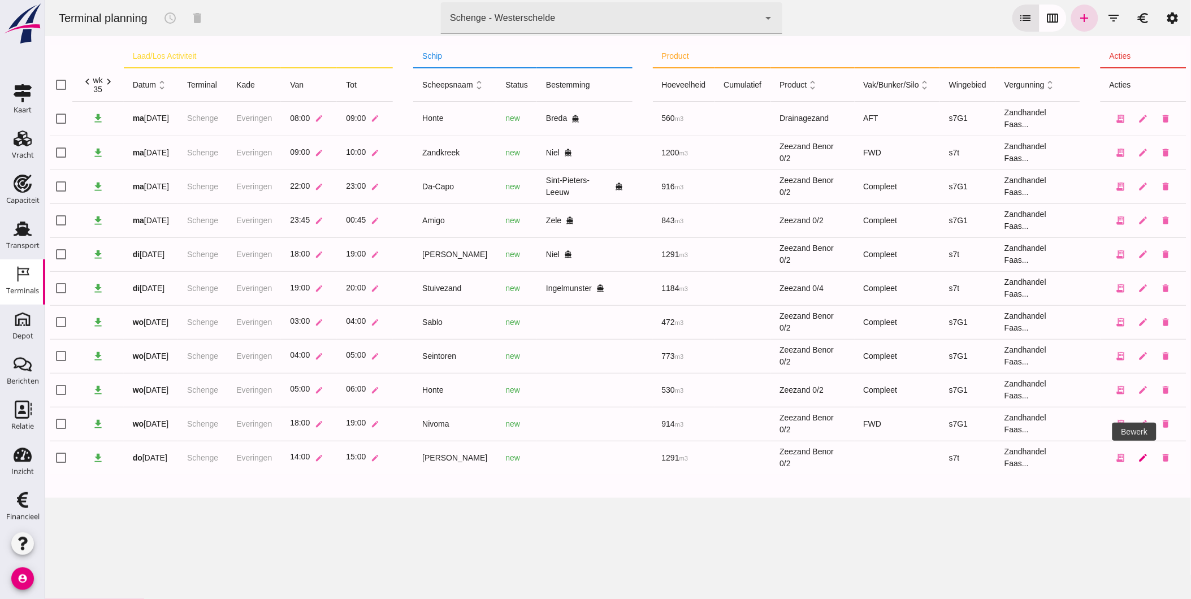
click at [1137, 458] on icon "edit" at bounding box center [1142, 458] width 10 height 10
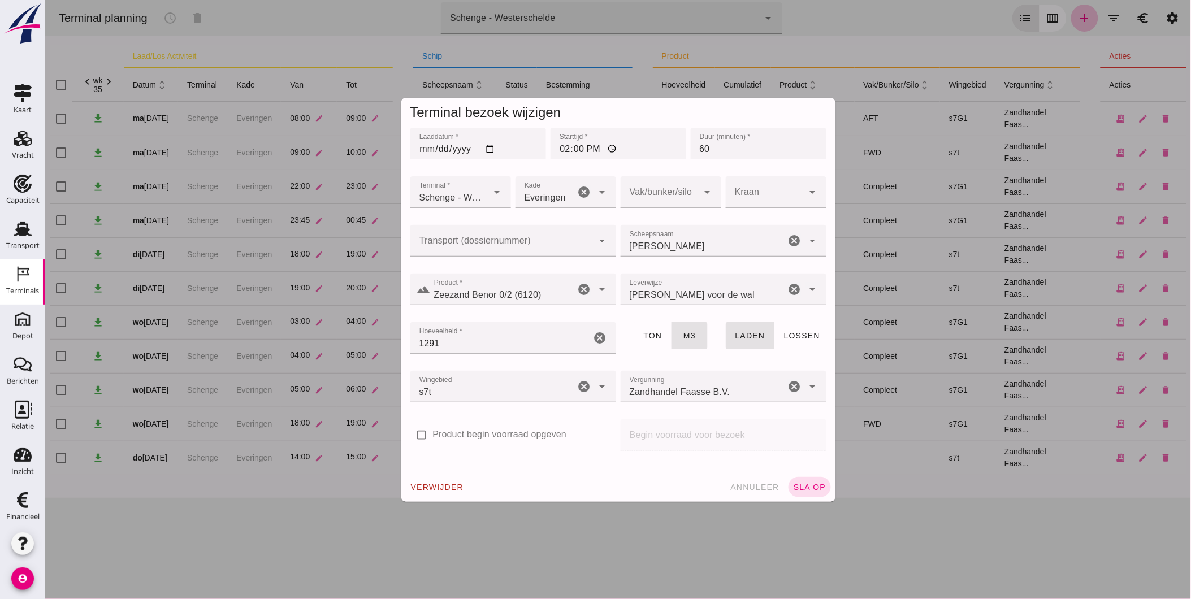
click at [661, 198] on div at bounding box center [659, 192] width 78 height 32
click at [639, 255] on div "AFT" at bounding box center [665, 253] width 82 height 14
type input "105"
click at [813, 493] on button "sla op" at bounding box center [809, 487] width 42 height 20
